Goal: Transaction & Acquisition: Purchase product/service

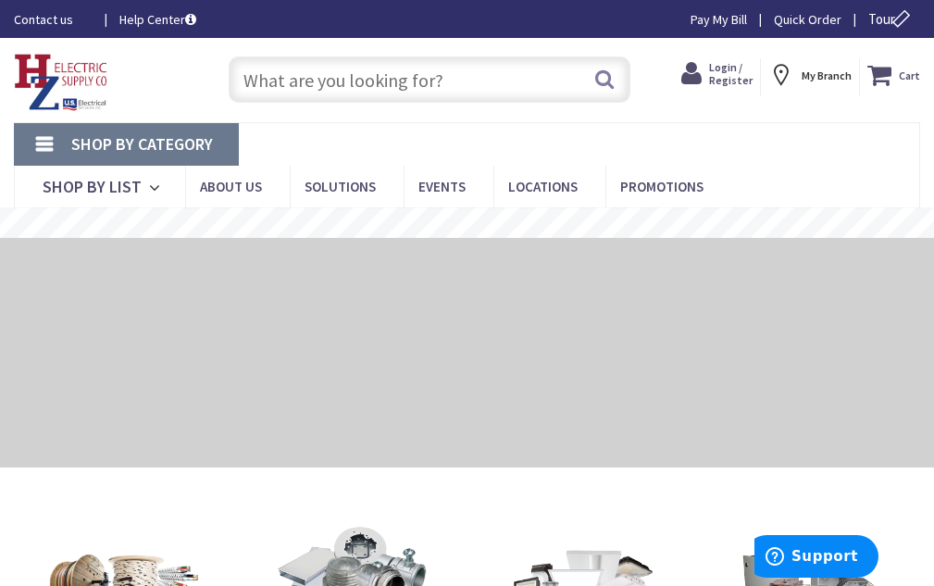
click at [731, 72] on span "Login / Register" at bounding box center [730, 73] width 43 height 27
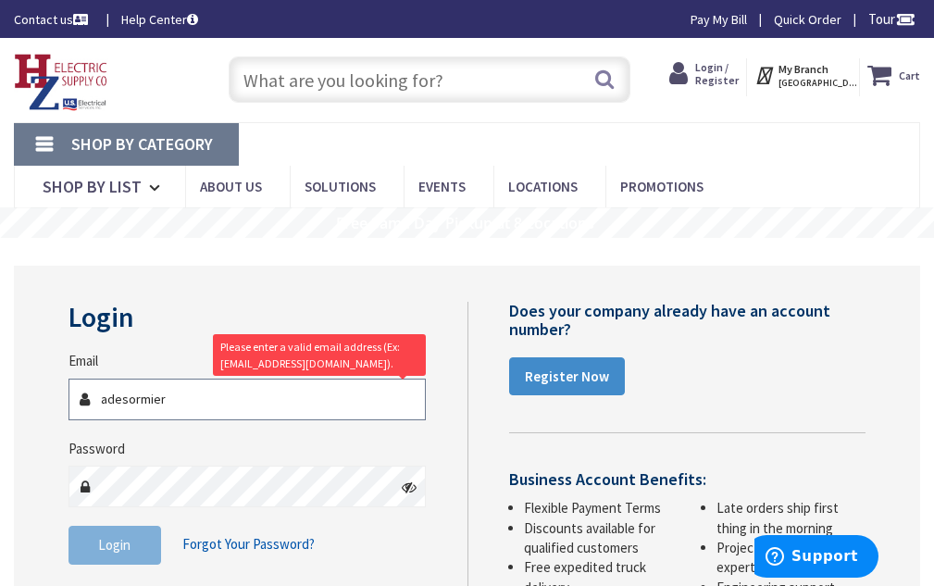
click at [178, 402] on input "adesormier" at bounding box center [246, 400] width 357 height 42
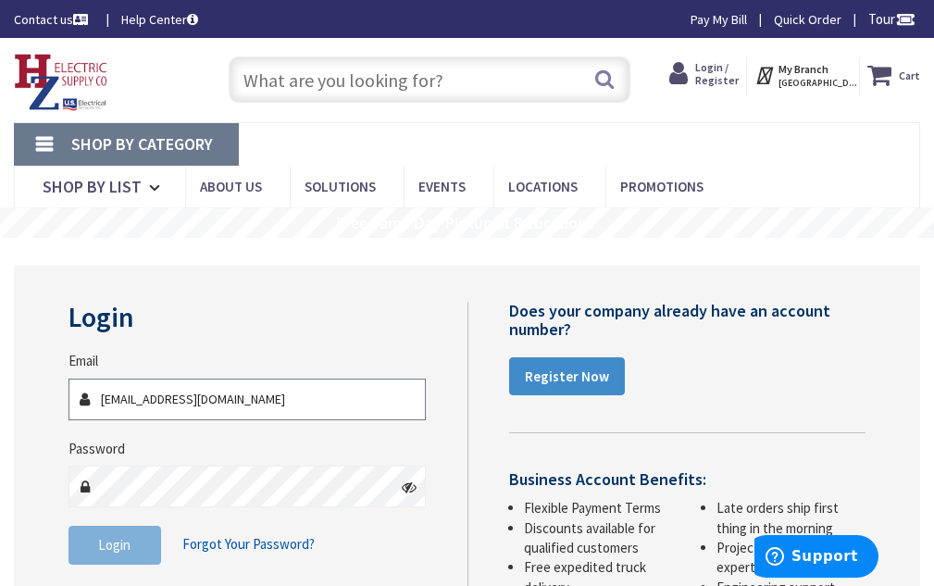
type input "[EMAIL_ADDRESS][DOMAIN_NAME]"
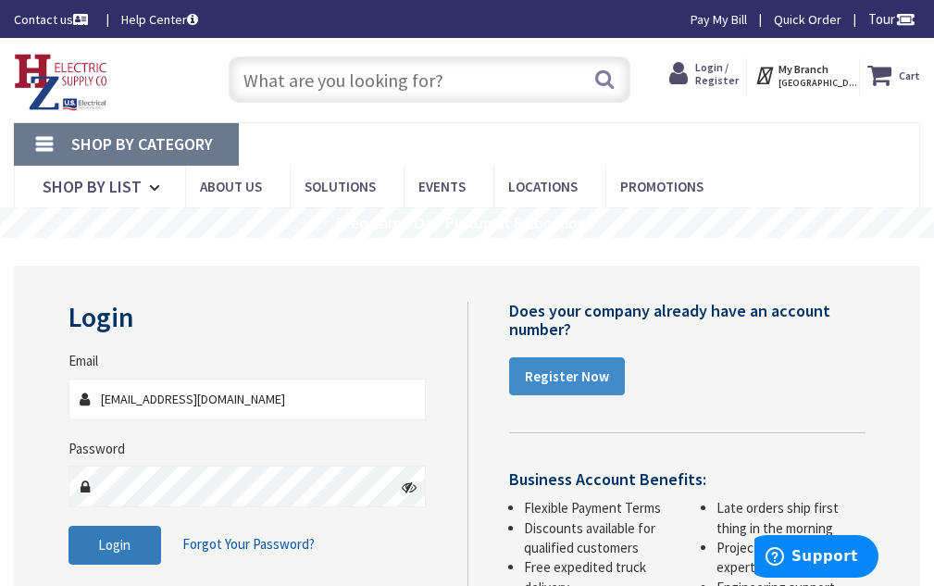
click at [99, 552] on span "Login" at bounding box center [114, 545] width 32 height 18
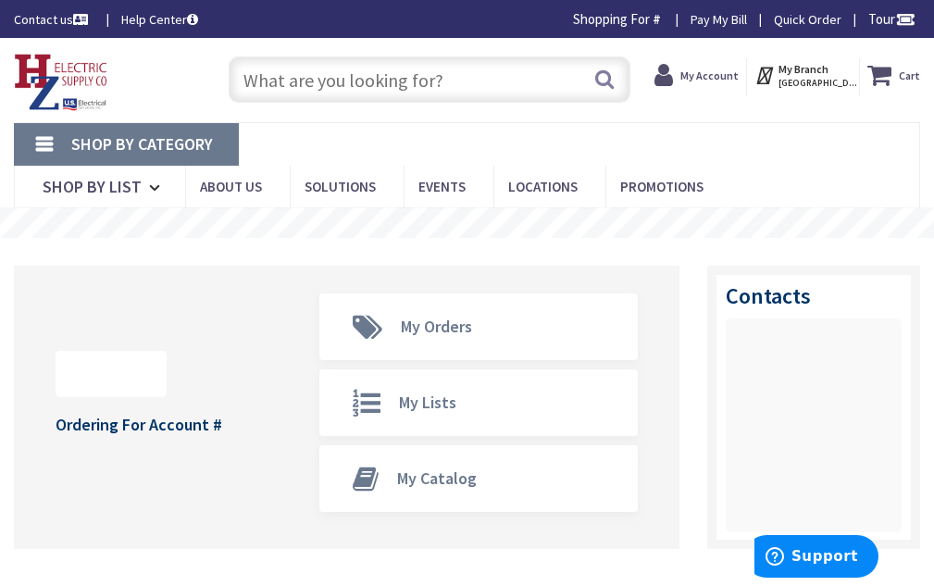
drag, startPoint x: 0, startPoint y: 0, endPoint x: 333, endPoint y: 76, distance: 341.7
click at [333, 76] on input "text" at bounding box center [430, 79] width 402 height 46
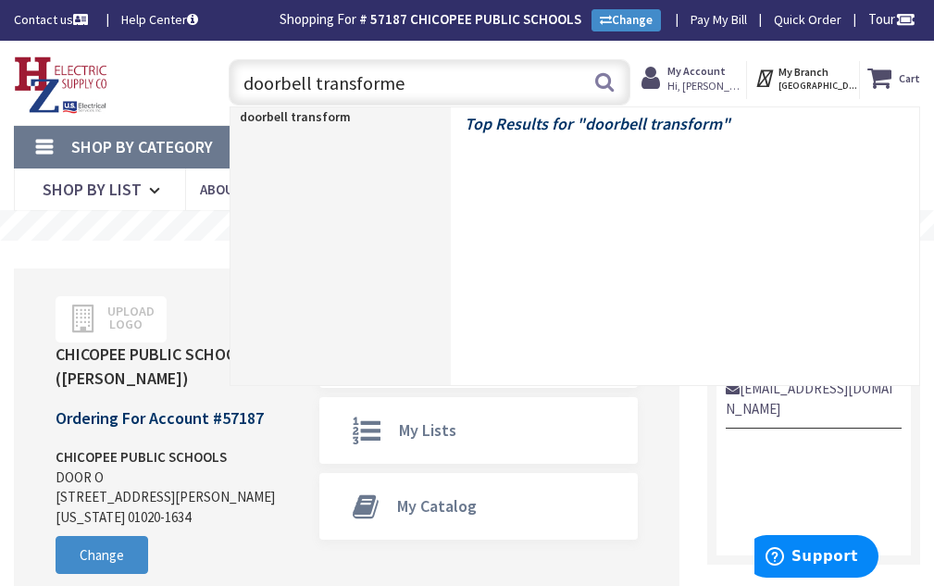
type input "doorbell transformer"
